Goal: Navigation & Orientation: Find specific page/section

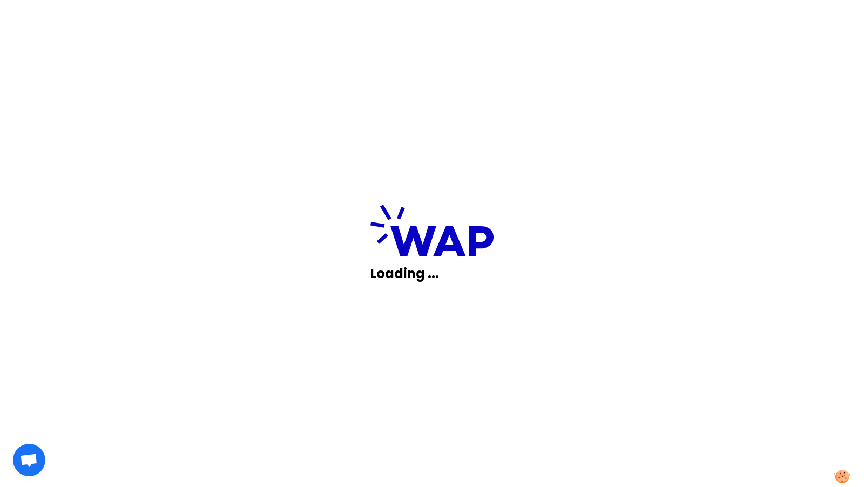
click at [297, 36] on div "Loading ..." at bounding box center [432, 243] width 864 height 487
